Goal: Information Seeking & Learning: Learn about a topic

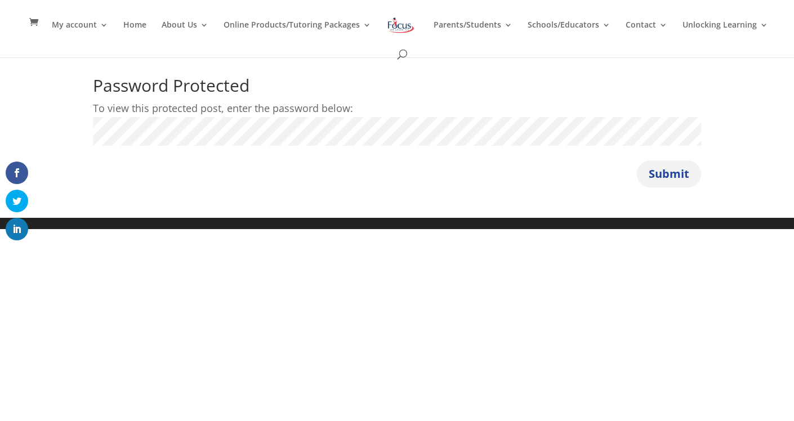
click at [676, 176] on button "Submit" at bounding box center [669, 174] width 64 height 27
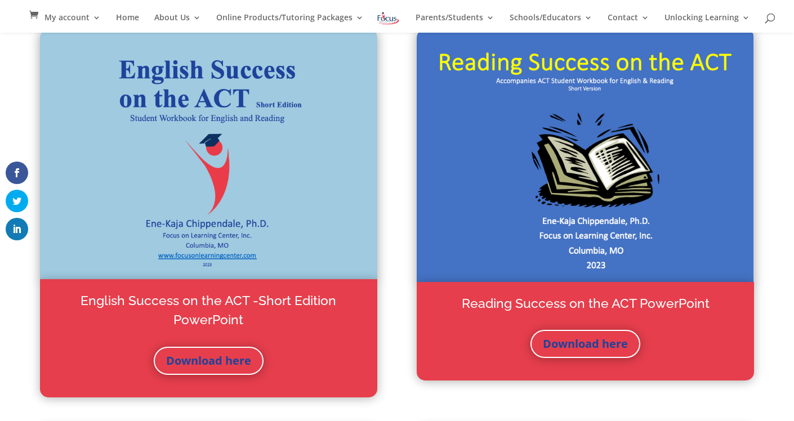
scroll to position [415, 0]
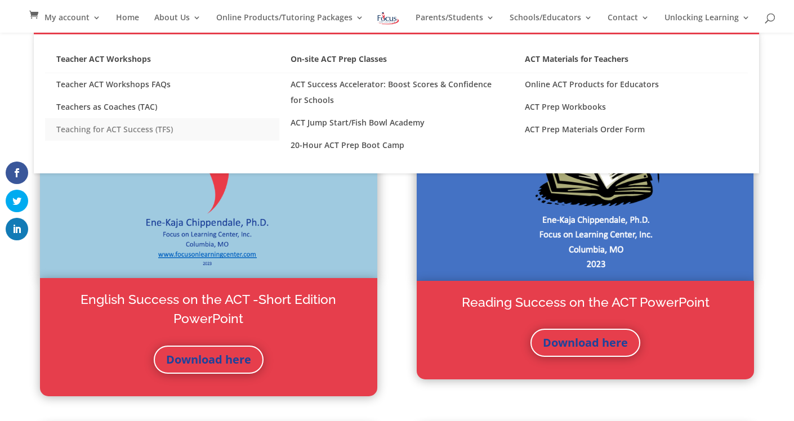
click at [156, 132] on link "Teaching for ACT Success (TFS)" at bounding box center [162, 129] width 234 height 23
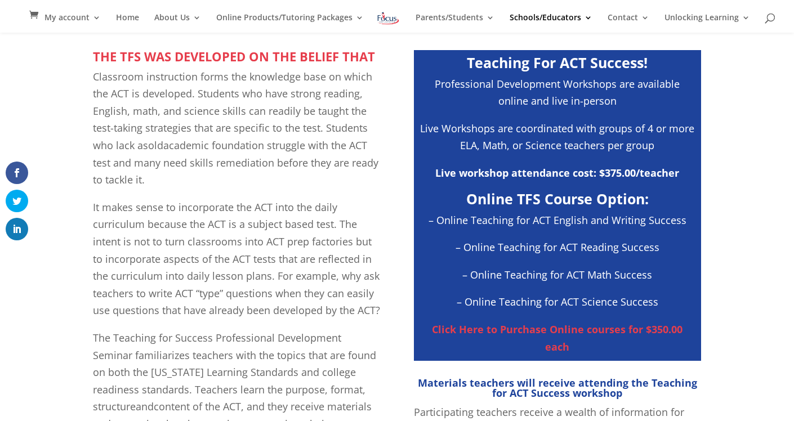
scroll to position [378, 0]
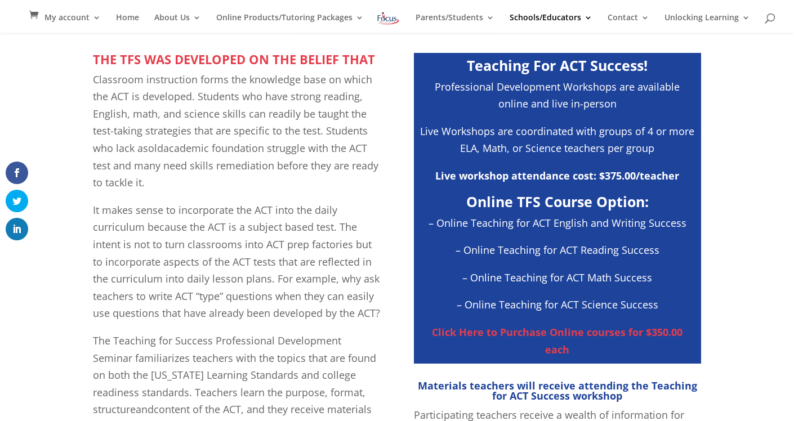
click at [635, 336] on strong "Click Here to Purchase Online courses for $350.00 each" at bounding box center [557, 341] width 251 height 31
click at [586, 335] on strong "Click Here to Purchase Online courses for $350.00 each" at bounding box center [557, 341] width 251 height 31
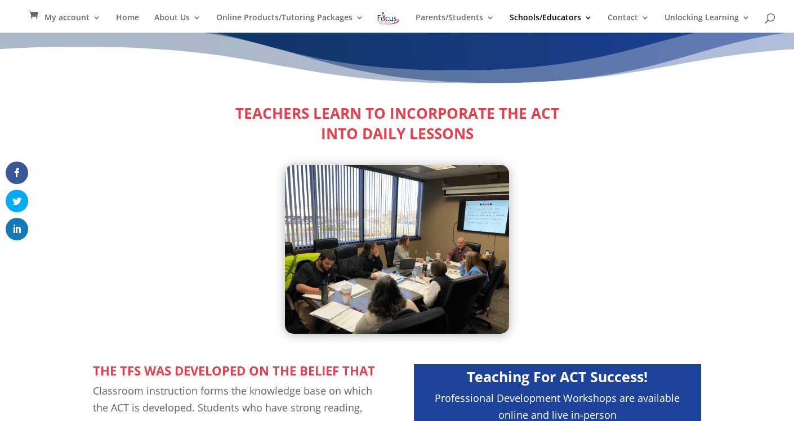
scroll to position [0, 0]
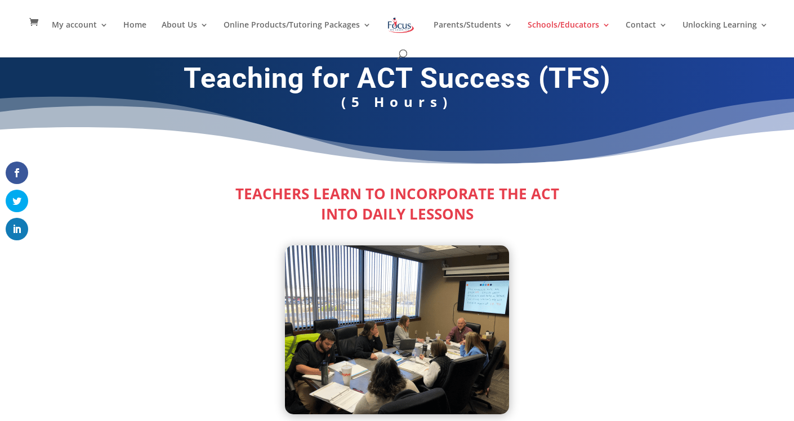
click at [387, 23] on img at bounding box center [401, 25] width 29 height 20
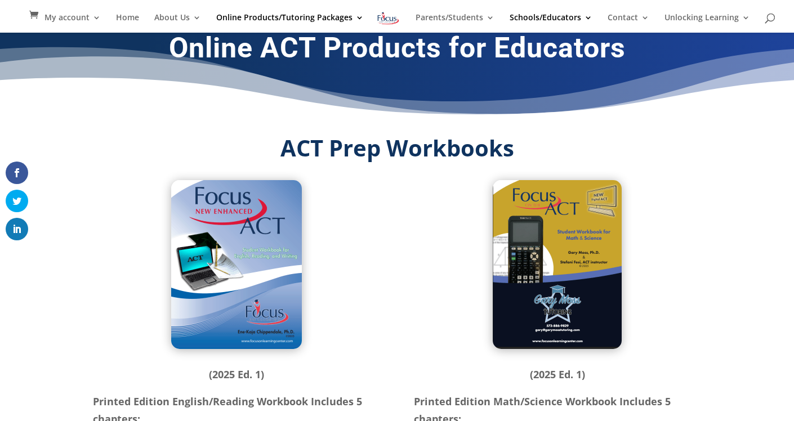
scroll to position [19, 0]
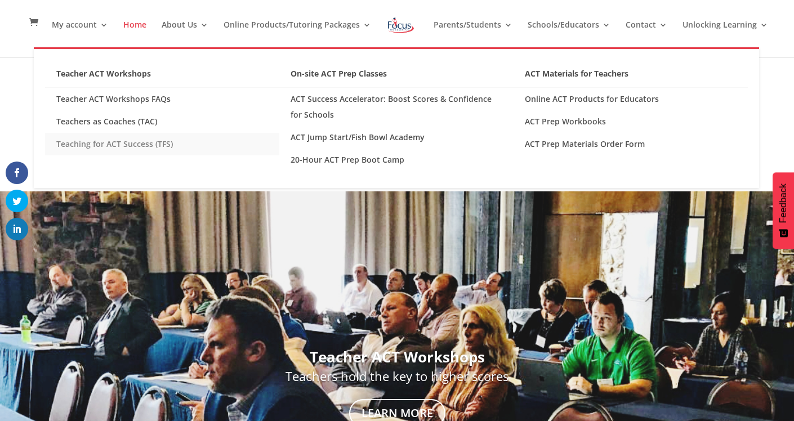
click at [135, 141] on link "Teaching for ACT Success (TFS)" at bounding box center [162, 144] width 234 height 23
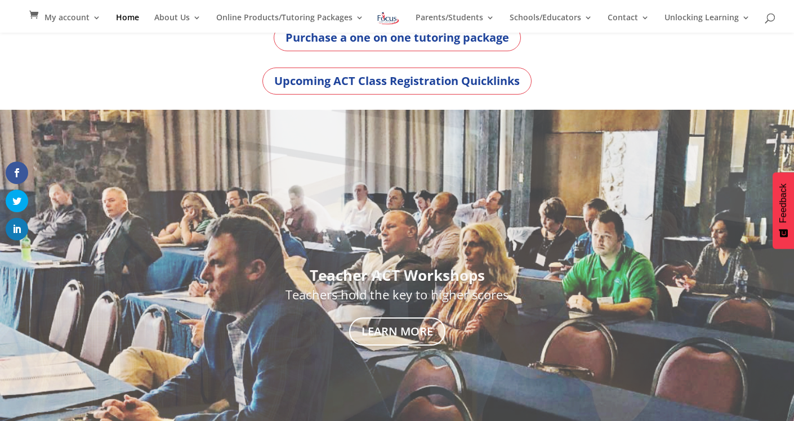
scroll to position [244, 0]
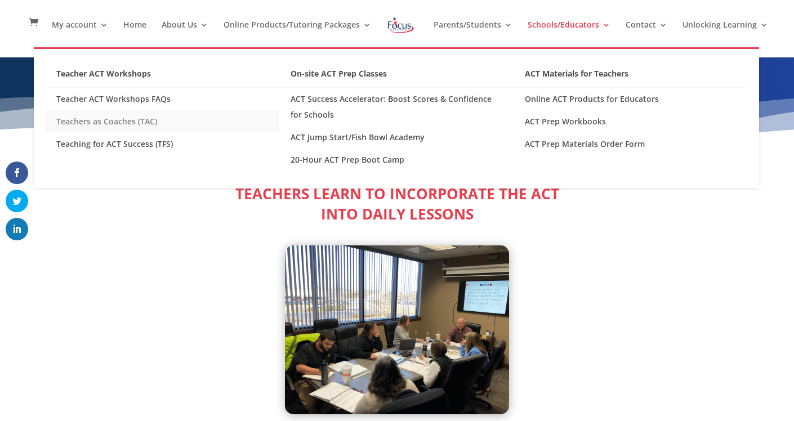
click at [134, 119] on link "Teachers as Coaches (TAC)" at bounding box center [162, 121] width 234 height 23
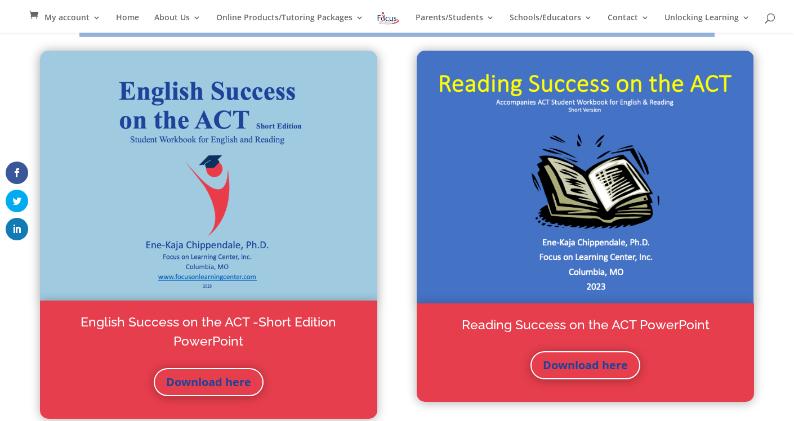
scroll to position [394, 0]
